Goal: Find contact information: Find contact information

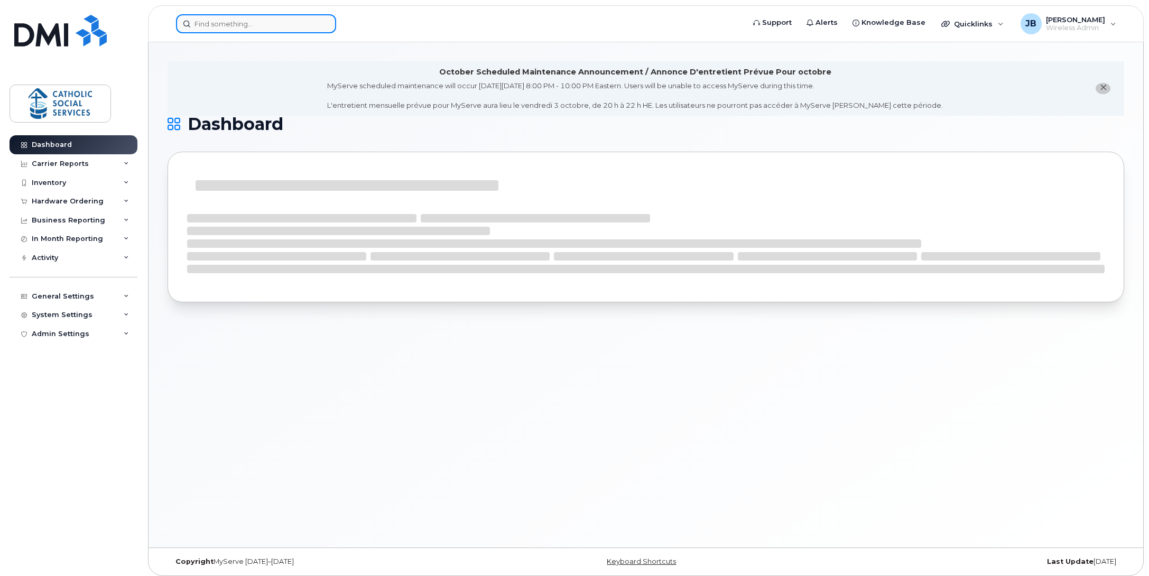
click at [224, 25] on input at bounding box center [256, 23] width 160 height 19
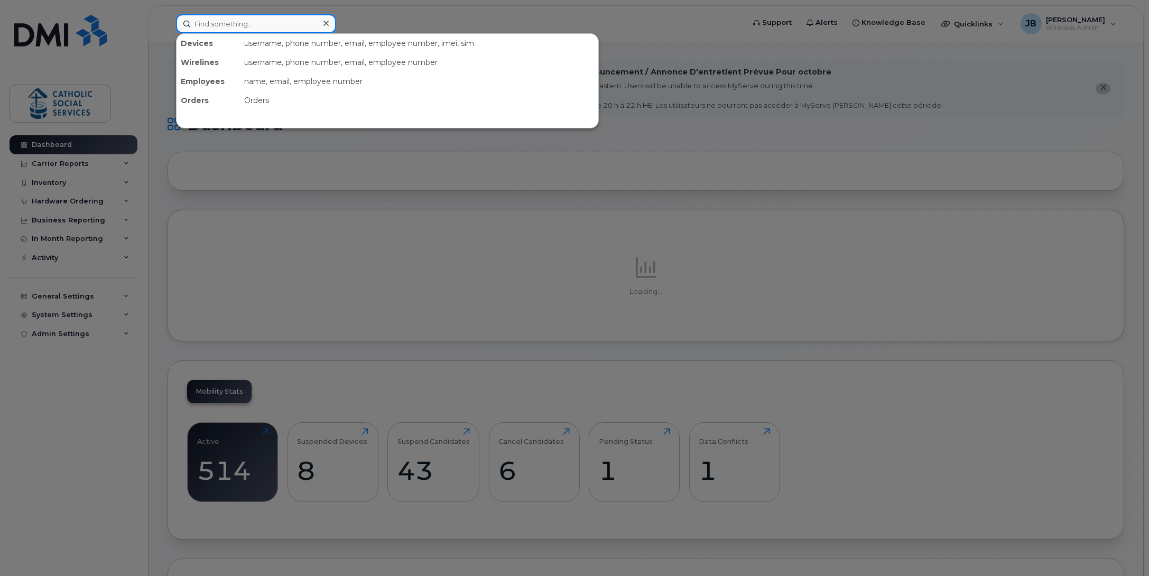
paste input "Rhea Elmes"
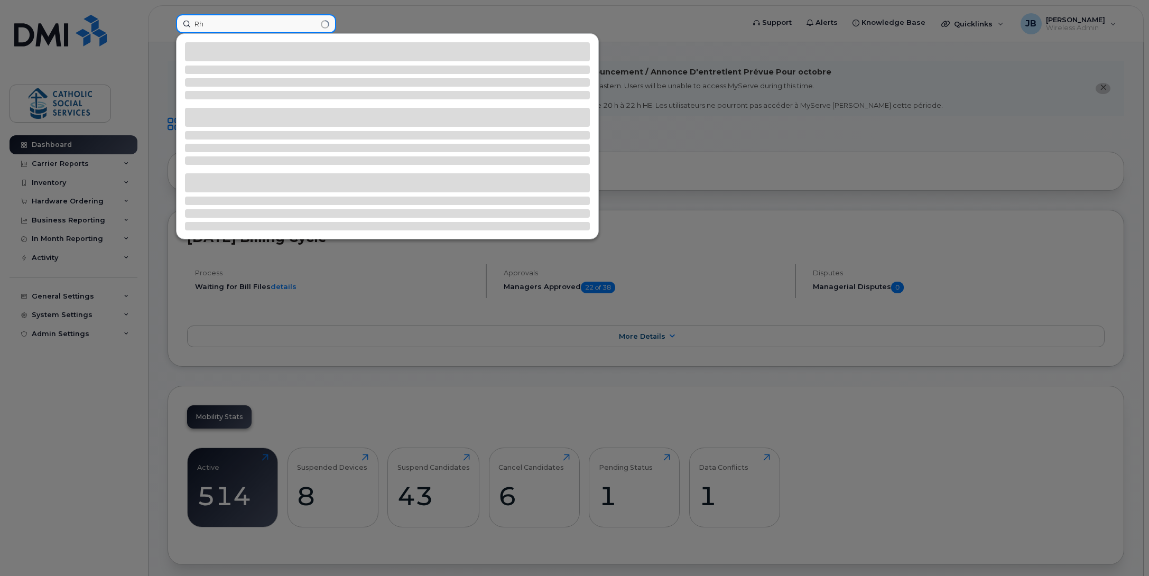
type input "R"
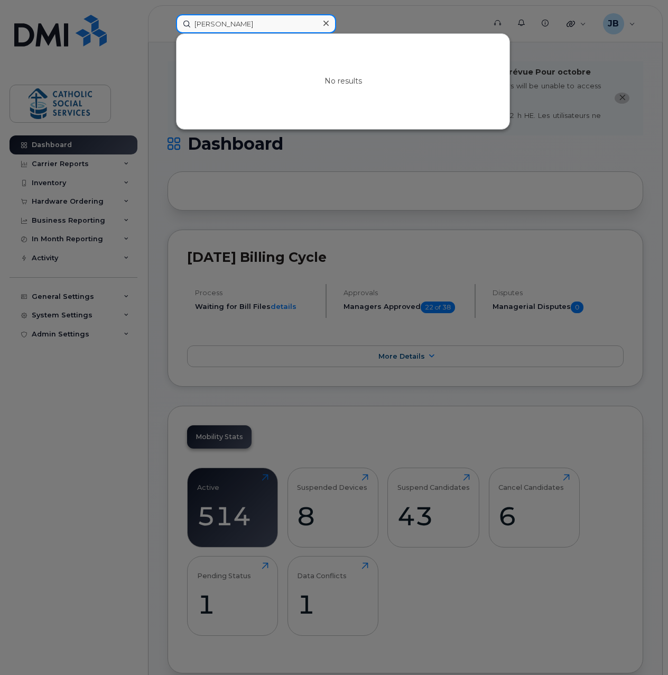
click at [234, 26] on input "elmes" at bounding box center [256, 23] width 160 height 19
paste input "Maryanne Vo"
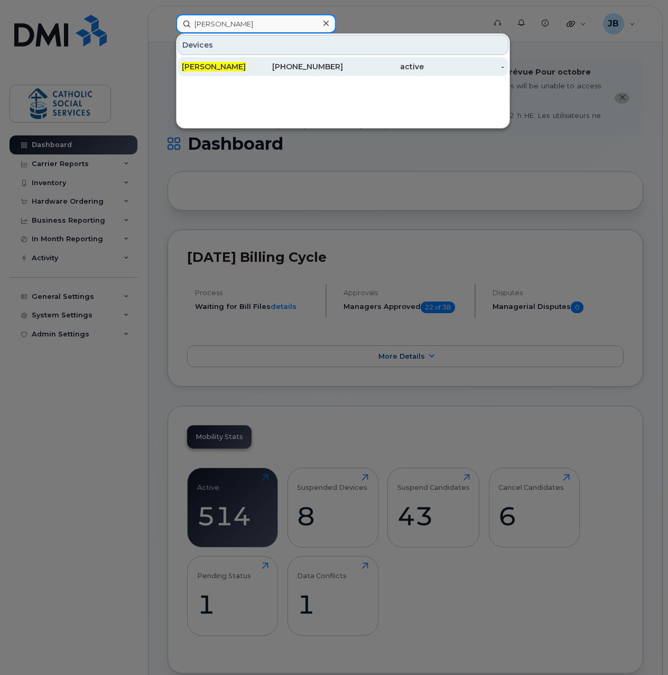
type input "Maryanne Vo"
click at [265, 66] on div "403-350-0642" at bounding box center [303, 66] width 81 height 11
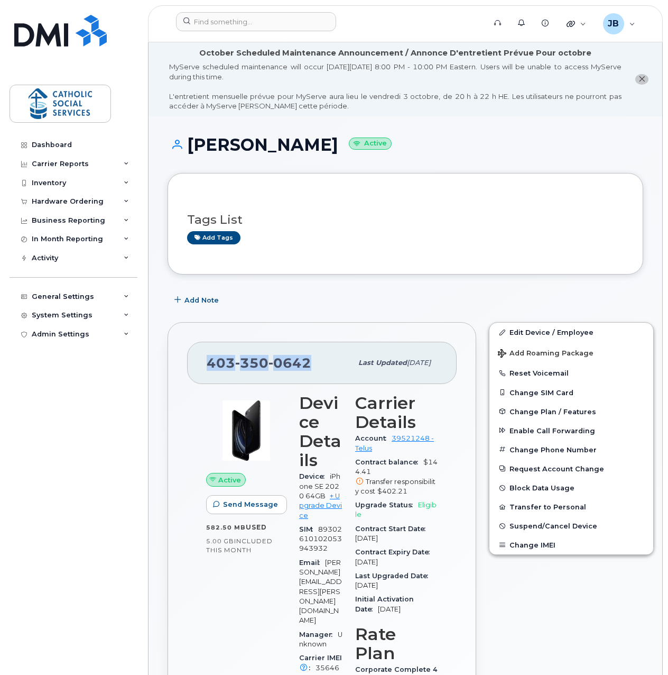
drag, startPoint x: 309, startPoint y: 361, endPoint x: 209, endPoint y: 358, distance: 99.4
click at [209, 358] on div "[PHONE_NUMBER]" at bounding box center [279, 363] width 145 height 22
copy span "[PHONE_NUMBER]"
